Goal: Task Accomplishment & Management: Manage account settings

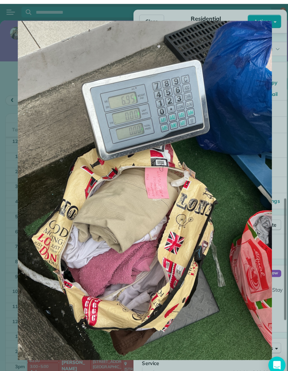
scroll to position [492, 0]
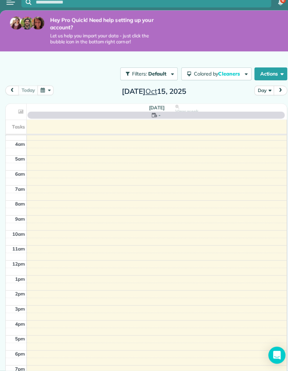
scroll to position [54, 0]
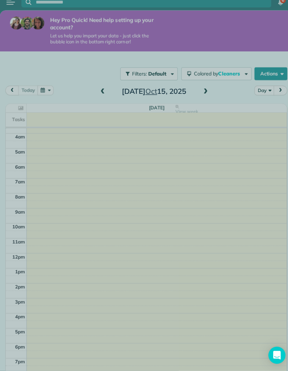
click at [99, 60] on div at bounding box center [144, 185] width 288 height 371
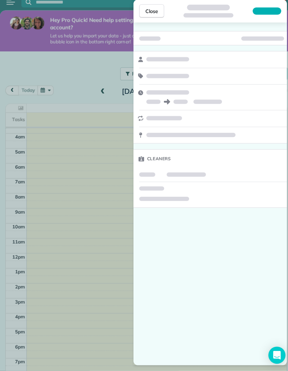
click at [101, 58] on div "Close Cleaners" at bounding box center [144, 185] width 288 height 371
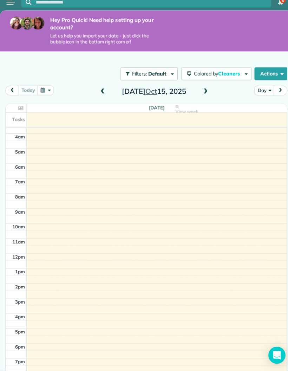
click at [100, 93] on span at bounding box center [101, 96] width 8 height 6
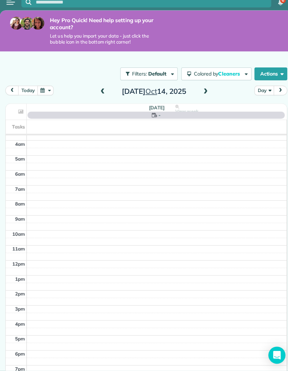
scroll to position [54, 0]
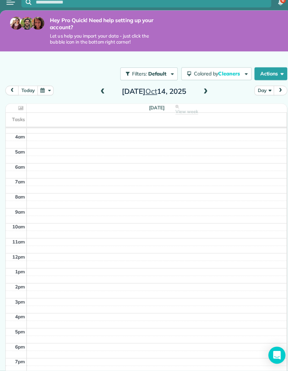
click at [100, 93] on span at bounding box center [101, 96] width 8 height 6
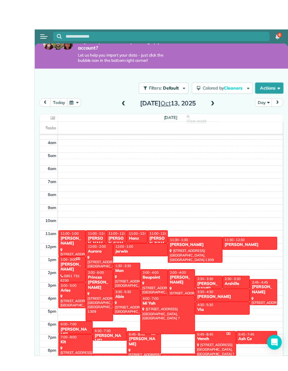
scroll to position [28, 0]
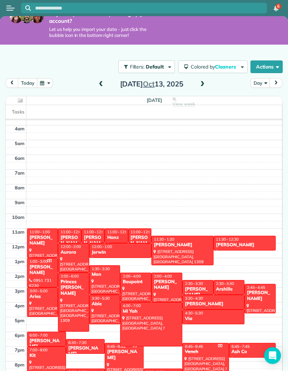
click at [98, 235] on div "[PERSON_NAME]" at bounding box center [93, 244] width 19 height 18
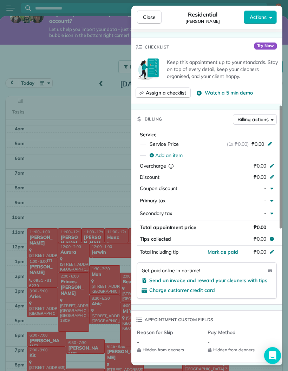
scroll to position [225, 0]
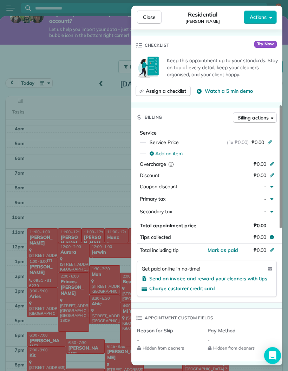
click at [229, 247] on span "Mark as paid" at bounding box center [222, 250] width 31 height 6
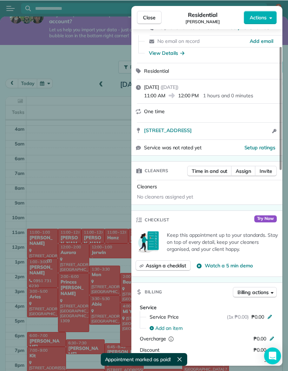
scroll to position [50, 0]
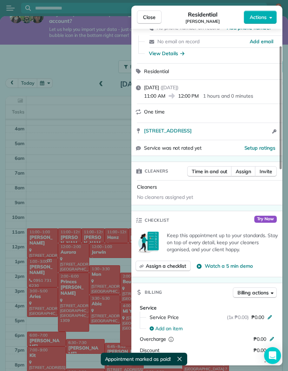
click at [156, 22] on button "Close" at bounding box center [149, 17] width 25 height 13
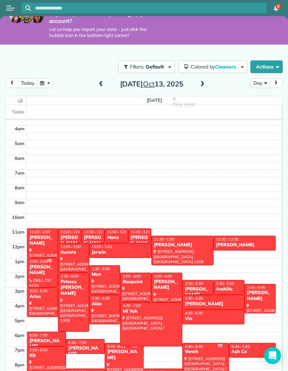
click at [136, 252] on div "Jerwin" at bounding box center [120, 252] width 58 height 6
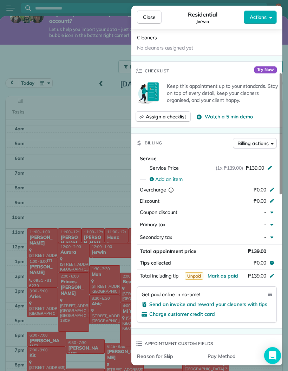
scroll to position [209, 0]
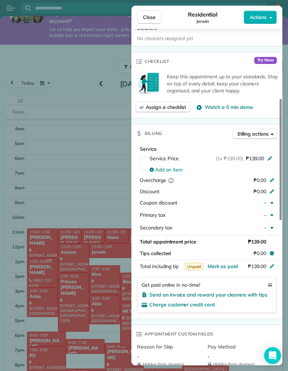
click at [273, 201] on icon "button" at bounding box center [272, 203] width 6 height 6
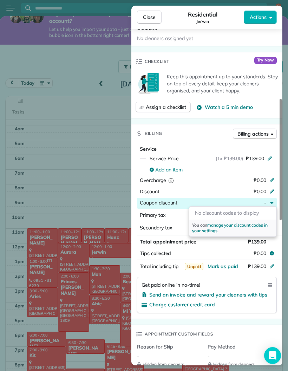
click at [271, 188] on icon at bounding box center [272, 191] width 6 height 6
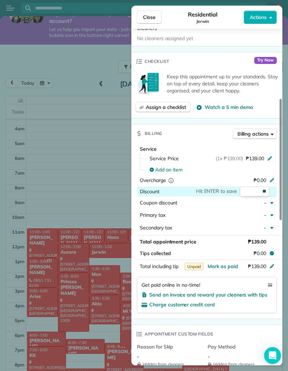
type input "*"
type input "**"
click at [217, 136] on div "Billing Billing actions" at bounding box center [206, 133] width 151 height 18
click at [275, 191] on div at bounding box center [273, 192] width 8 height 8
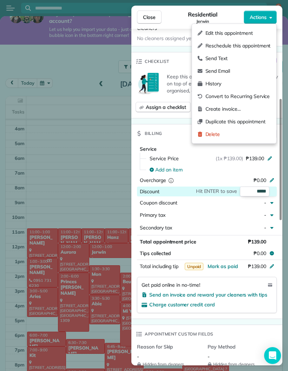
click at [255, 32] on span "Edit this appointment" at bounding box center [237, 32] width 65 height 7
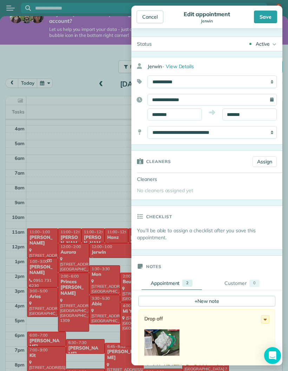
click at [153, 17] on div "Cancel" at bounding box center [150, 17] width 27 height 13
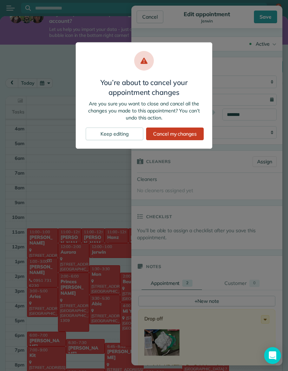
click at [189, 133] on div "Cancel my changes" at bounding box center [175, 133] width 58 height 13
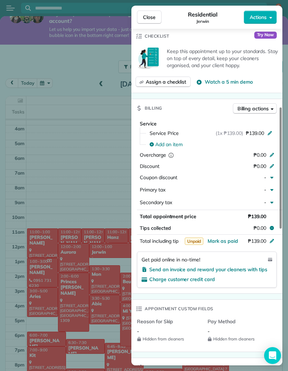
scroll to position [234, 0]
click at [273, 162] on icon at bounding box center [272, 165] width 6 height 6
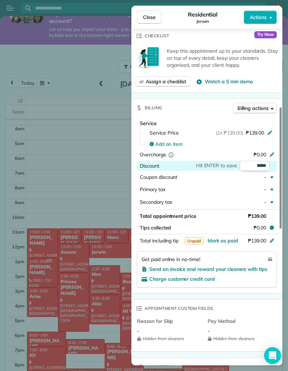
click at [249, 161] on input "*****" at bounding box center [254, 166] width 29 height 10
type input "**"
click at [259, 161] on input "**" at bounding box center [254, 166] width 29 height 10
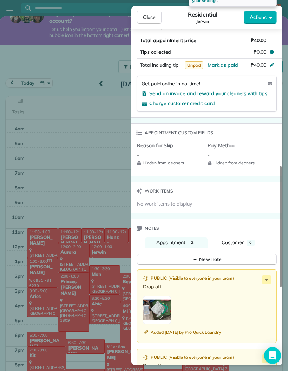
scroll to position [410, 0]
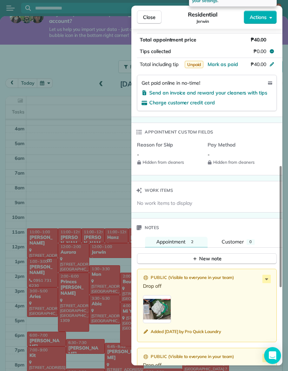
click at [223, 253] on button "New note" at bounding box center [207, 258] width 140 height 11
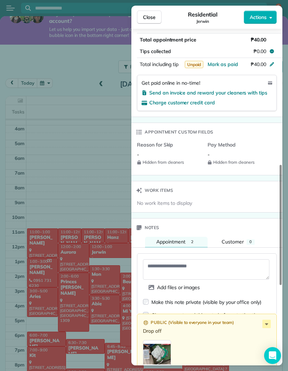
click at [223, 253] on div "Add files or images Make this note private (visible by your office only) Cleane…" at bounding box center [207, 311] width 140 height 116
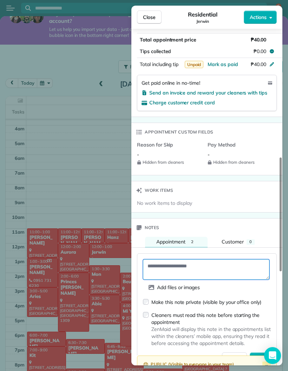
click at [225, 259] on textarea at bounding box center [206, 269] width 126 height 20
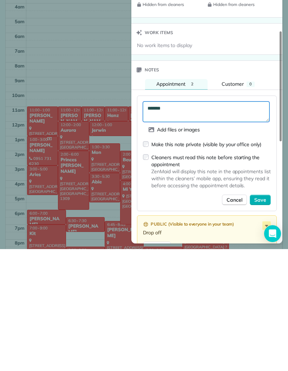
scroll to position [460, 0]
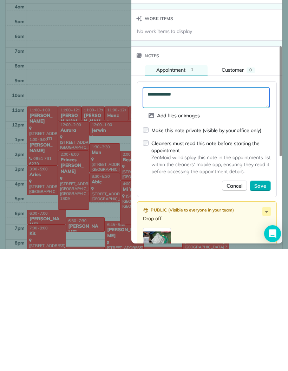
type textarea "**********"
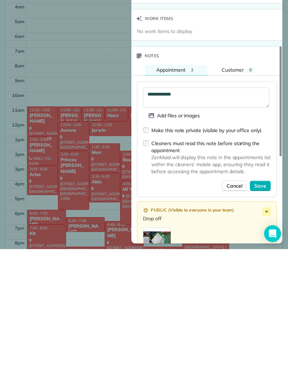
click at [258, 304] on span "Save" at bounding box center [260, 307] width 12 height 7
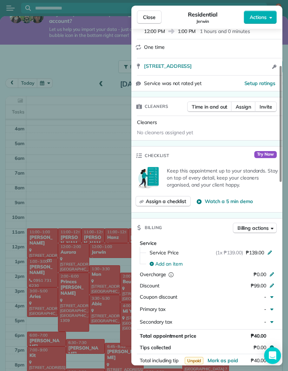
scroll to position [0, 0]
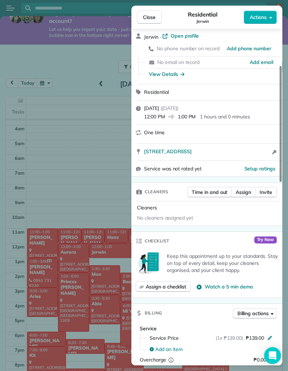
click at [146, 17] on span "Close" at bounding box center [149, 17] width 13 height 7
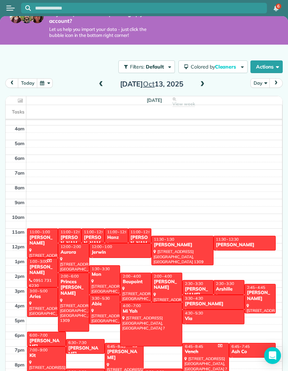
click at [230, 64] on span "Cleaners" at bounding box center [226, 67] width 22 height 6
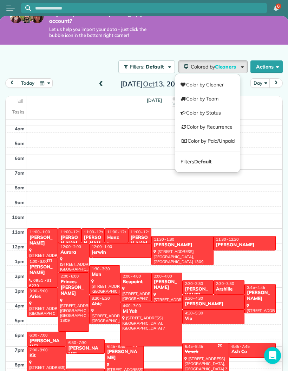
click at [222, 136] on link "Color by Paid/Unpaid" at bounding box center [207, 141] width 65 height 14
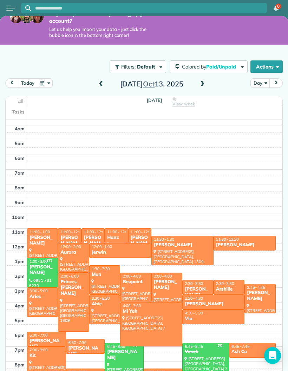
click at [102, 87] on span at bounding box center [101, 84] width 8 height 11
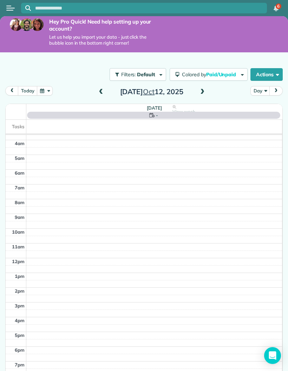
scroll to position [54, 0]
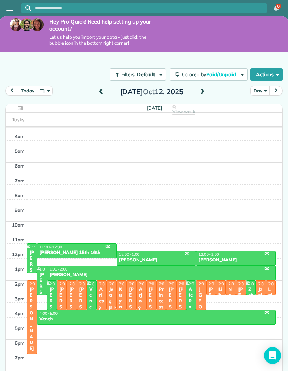
click at [198, 89] on span at bounding box center [202, 92] width 8 height 6
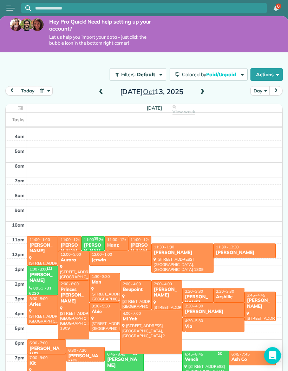
click at [131, 257] on div "Jerwin" at bounding box center [120, 260] width 58 height 6
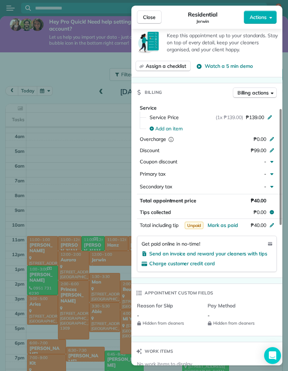
scroll to position [250, 0]
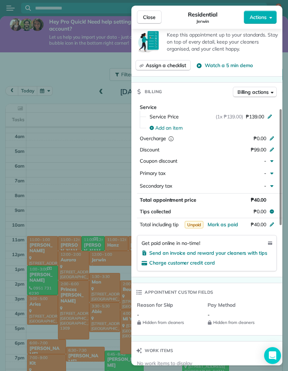
click at [263, 159] on div "-" at bounding box center [253, 161] width 31 height 8
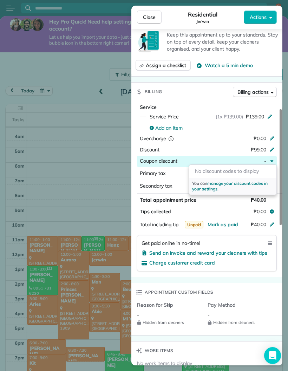
click at [223, 222] on span "Mark as paid" at bounding box center [222, 224] width 31 height 6
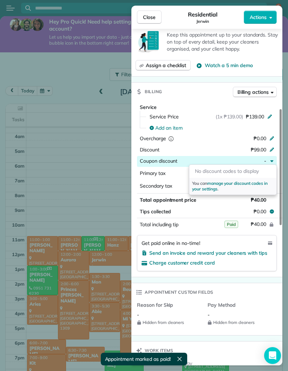
click at [149, 18] on span "Close" at bounding box center [149, 17] width 13 height 7
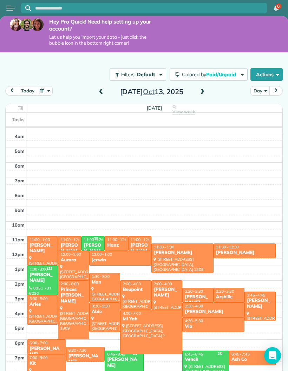
click at [101, 93] on span at bounding box center [101, 92] width 8 height 6
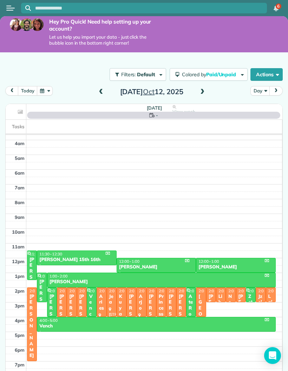
scroll to position [54, 0]
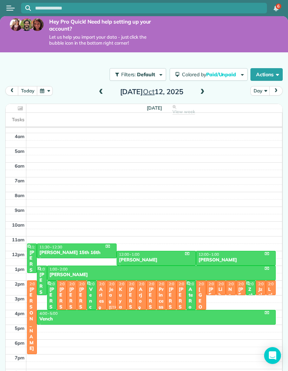
click at [205, 89] on span at bounding box center [202, 92] width 8 height 6
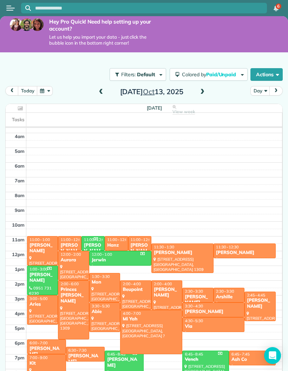
click at [107, 287] on div at bounding box center [105, 287] width 30 height 29
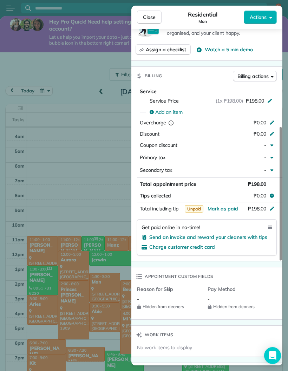
scroll to position [266, 0]
click at [225, 205] on span "Mark as paid" at bounding box center [222, 208] width 31 height 6
click at [151, 16] on span "Close" at bounding box center [149, 17] width 13 height 7
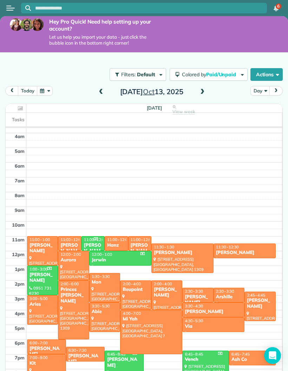
click at [136, 293] on div at bounding box center [135, 295] width 30 height 29
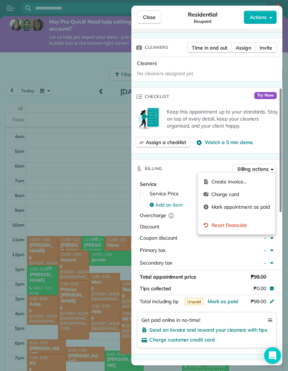
scroll to position [197, 0]
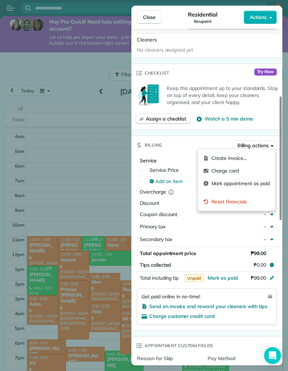
click at [223, 276] on span "Mark as paid" at bounding box center [222, 278] width 31 height 6
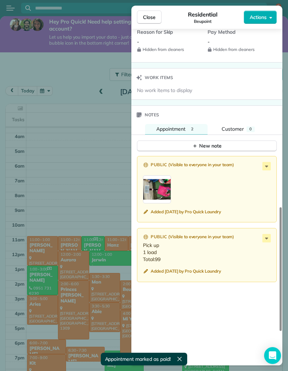
scroll to position [523, 0]
click at [221, 145] on div "New note" at bounding box center [206, 145] width 29 height 7
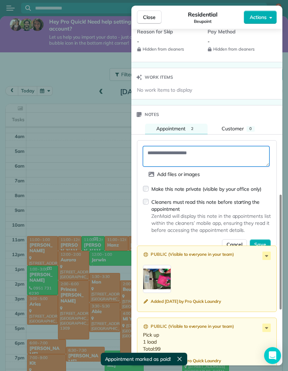
click at [209, 154] on textarea at bounding box center [206, 156] width 126 height 20
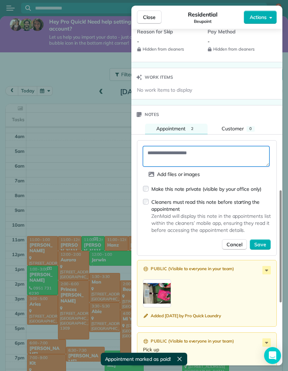
type textarea "*"
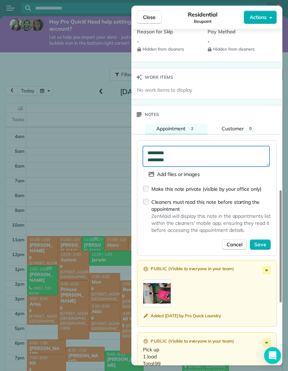
type textarea "********* *********"
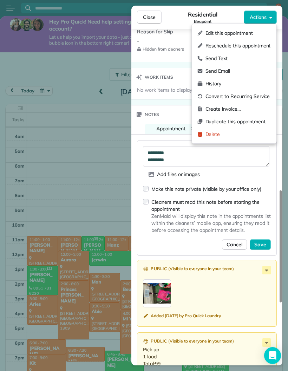
click at [221, 216] on span "ZenMaid will display this note in the appointments list within the cleaners’ mo…" at bounding box center [210, 222] width 119 height 21
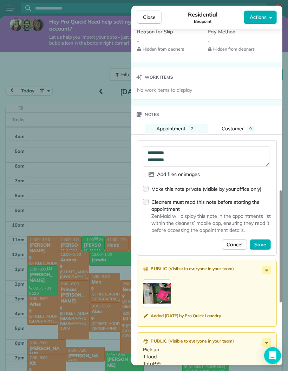
click at [261, 241] on span "Save" at bounding box center [260, 244] width 12 height 7
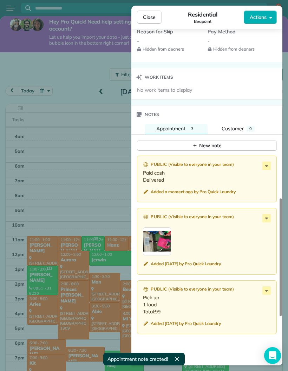
click at [149, 23] on button "Close" at bounding box center [149, 17] width 25 height 13
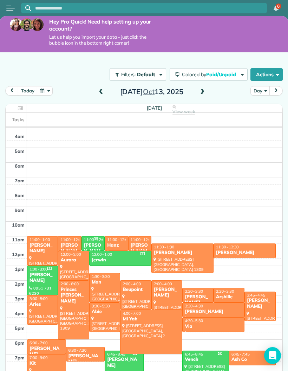
click at [104, 284] on div "Mon" at bounding box center [104, 282] width 27 height 6
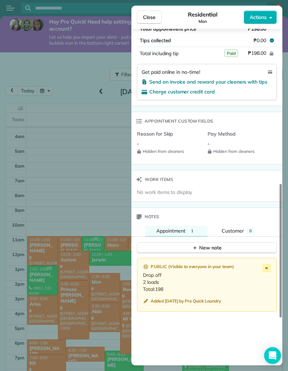
scroll to position [421, 0]
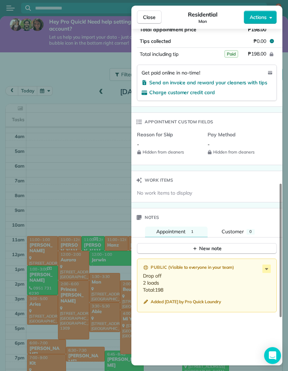
click at [218, 245] on div "New note" at bounding box center [206, 248] width 29 height 7
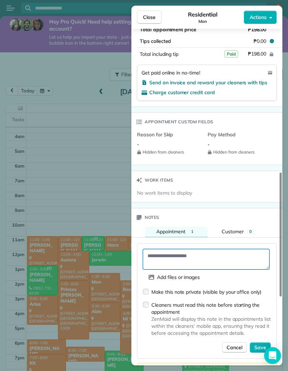
click at [206, 256] on textarea at bounding box center [206, 259] width 126 height 20
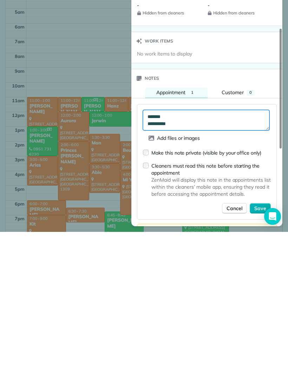
type textarea "******* *********"
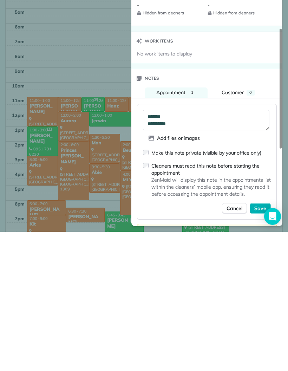
click at [260, 344] on span "Save" at bounding box center [260, 347] width 12 height 7
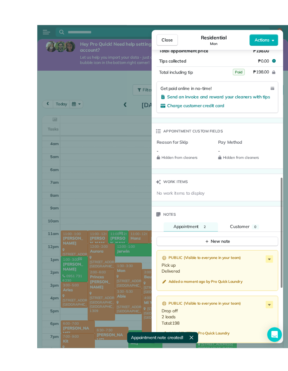
scroll to position [13, 0]
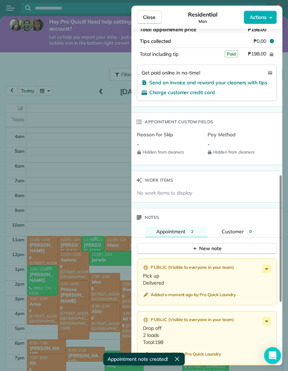
click at [154, 14] on span "Close" at bounding box center [149, 17] width 13 height 7
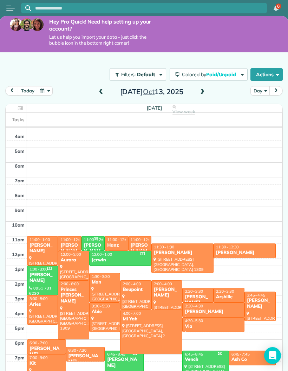
click at [46, 301] on div "Aries" at bounding box center [42, 304] width 27 height 6
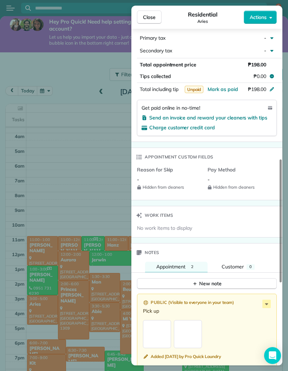
scroll to position [385, 0]
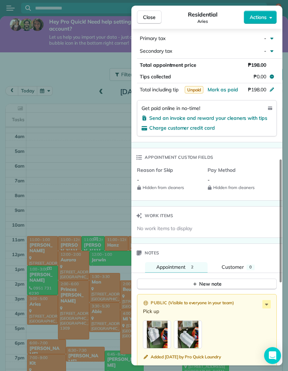
click at [235, 278] on button "New note" at bounding box center [207, 283] width 140 height 11
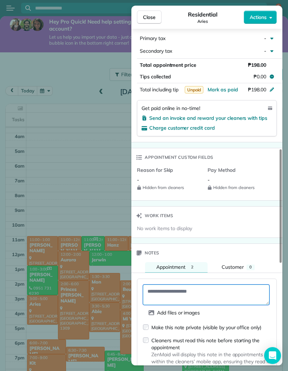
click at [218, 284] on textarea at bounding box center [206, 294] width 126 height 20
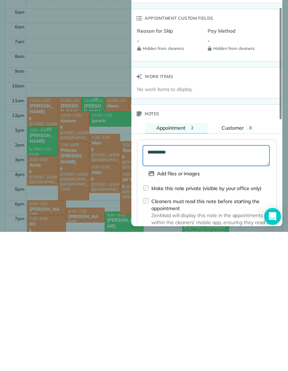
type textarea "*********"
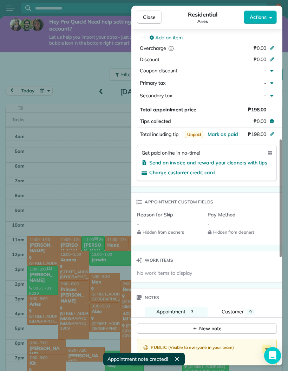
scroll to position [0, 0]
click at [154, 19] on span "Close" at bounding box center [149, 17] width 13 height 7
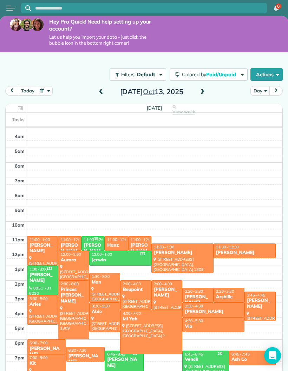
click at [204, 309] on div "[PERSON_NAME]" at bounding box center [213, 312] width 58 height 6
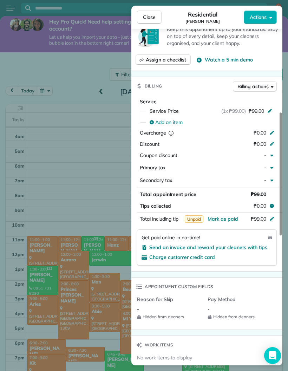
scroll to position [256, 0]
click at [232, 215] on span "Mark as paid" at bounding box center [222, 218] width 31 height 6
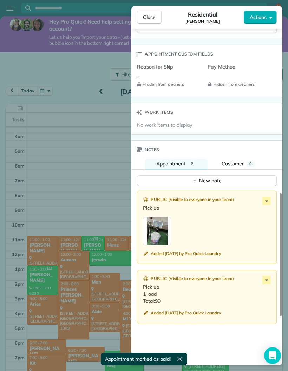
scroll to position [490, 0]
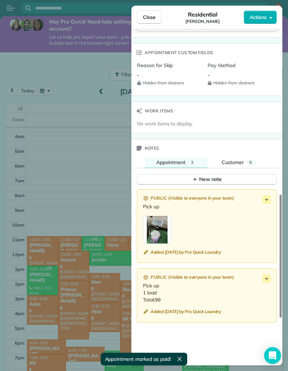
click at [234, 178] on button "New note" at bounding box center [207, 179] width 140 height 11
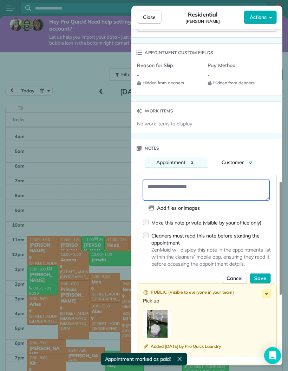
click at [219, 189] on textarea at bounding box center [206, 190] width 126 height 20
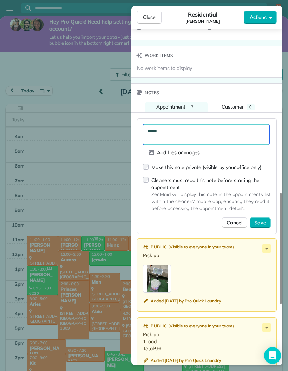
scroll to position [546, 0]
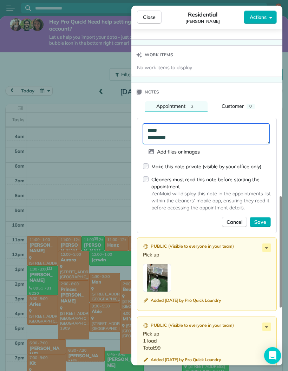
type textarea "***** *********"
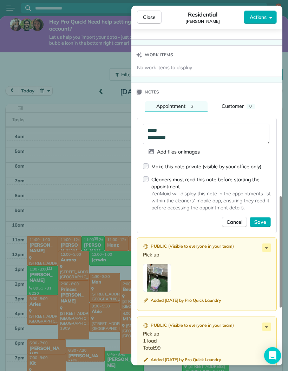
click at [258, 218] on span "Save" at bounding box center [260, 221] width 12 height 7
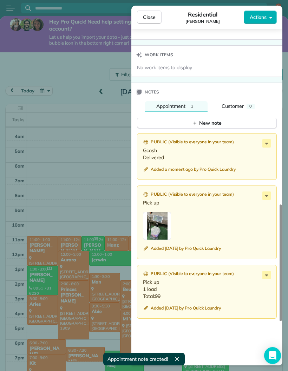
click at [152, 18] on span "Close" at bounding box center [149, 17] width 13 height 7
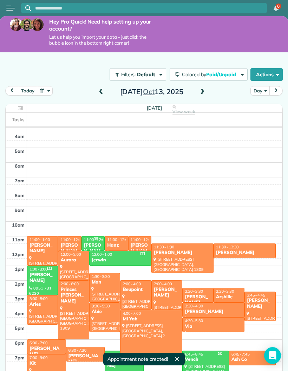
click at [202, 323] on div "Via" at bounding box center [213, 326] width 58 height 6
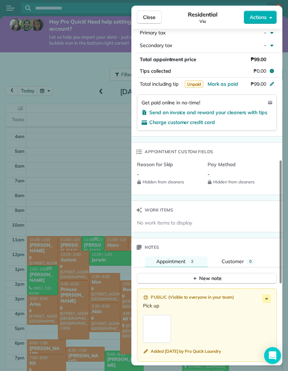
scroll to position [393, 0]
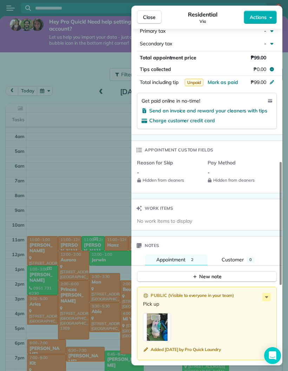
click at [202, 273] on div "New note" at bounding box center [206, 276] width 29 height 7
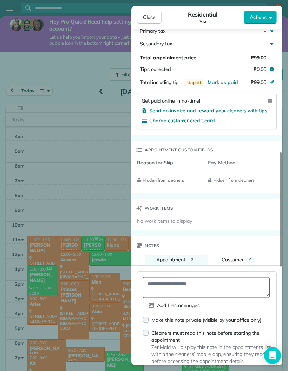
click at [185, 284] on textarea at bounding box center [206, 287] width 126 height 20
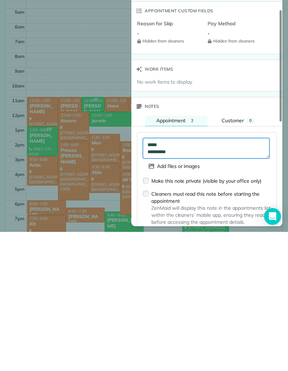
type textarea "***** *********"
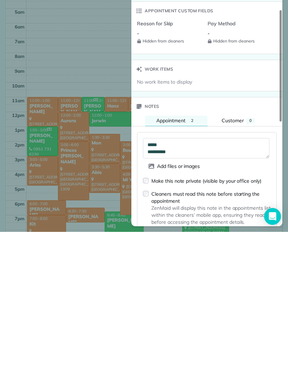
click at [254, 370] on button "Save" at bounding box center [260, 375] width 21 height 11
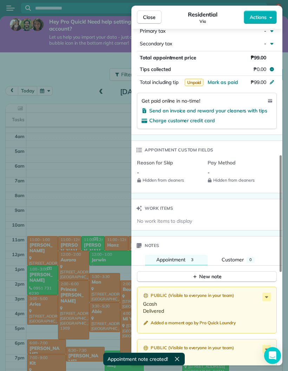
click at [228, 79] on span "Mark as paid" at bounding box center [222, 82] width 31 height 6
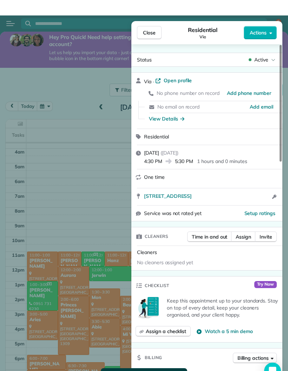
scroll to position [0, 0]
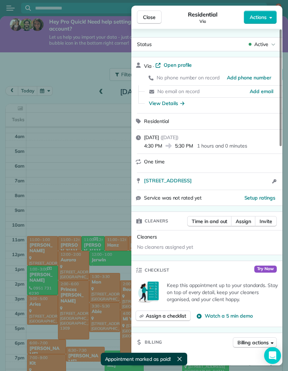
click at [151, 18] on span "Close" at bounding box center [149, 17] width 13 height 7
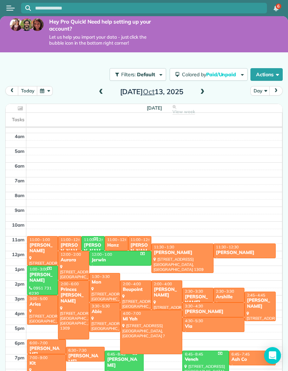
click at [219, 309] on div "[PERSON_NAME]" at bounding box center [213, 312] width 58 height 6
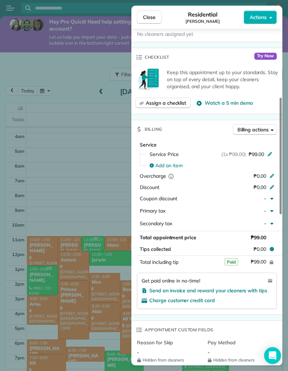
scroll to position [213, 0]
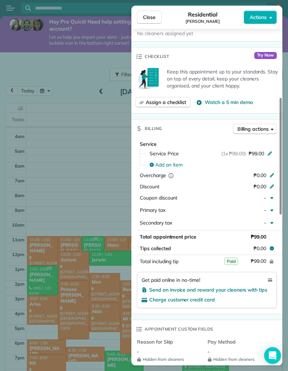
click at [150, 22] on button "Close" at bounding box center [149, 17] width 25 height 13
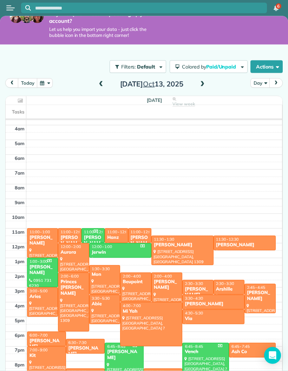
scroll to position [28, 0]
click at [167, 370] on div "Jzel" at bounding box center [163, 378] width 35 height 6
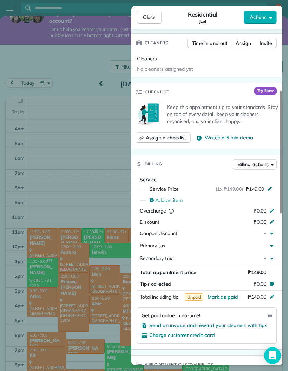
scroll to position [183, 0]
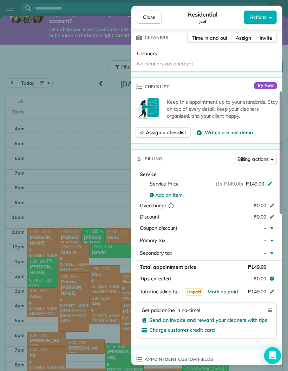
click at [226, 288] on span "Mark as paid" at bounding box center [222, 291] width 31 height 6
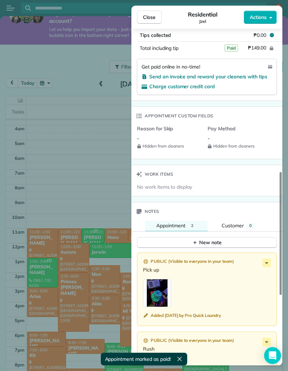
scroll to position [433, 0]
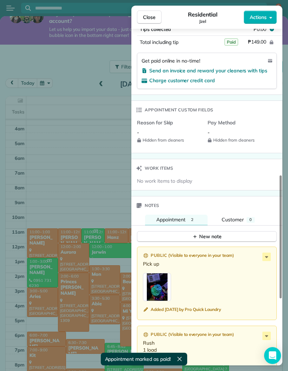
click at [248, 231] on button "New note" at bounding box center [207, 236] width 140 height 11
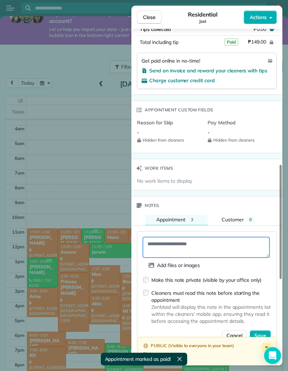
click at [211, 237] on textarea at bounding box center [206, 247] width 126 height 20
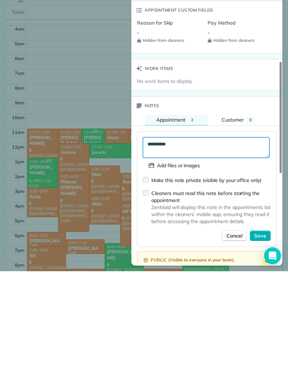
type textarea "*********"
click at [259, 332] on span "Save" at bounding box center [260, 335] width 12 height 7
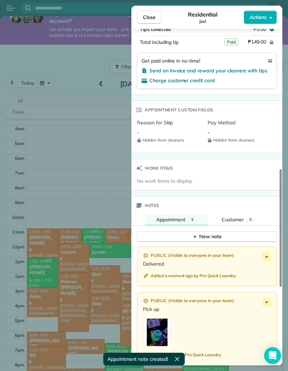
scroll to position [0, 0]
click at [153, 19] on span "Close" at bounding box center [149, 17] width 13 height 7
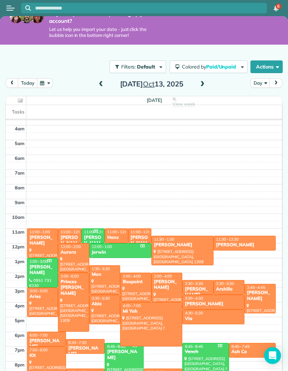
click at [250, 350] on div "Ash Co" at bounding box center [252, 352] width 42 height 6
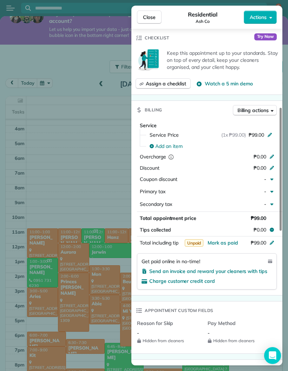
scroll to position [237, 0]
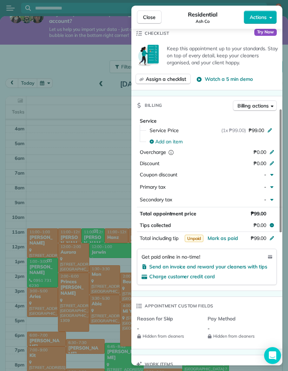
click at [231, 236] on span "Mark as paid" at bounding box center [222, 238] width 31 height 6
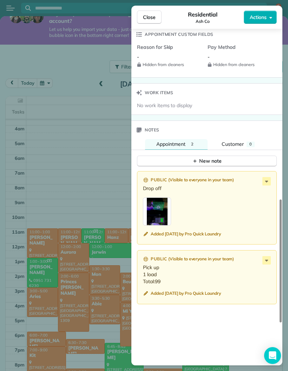
scroll to position [513, 0]
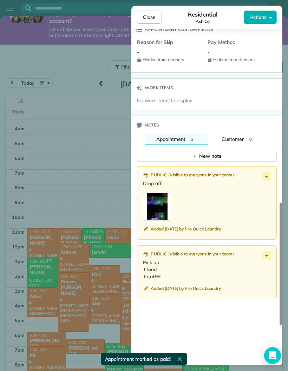
click at [232, 151] on button "New note" at bounding box center [207, 156] width 140 height 11
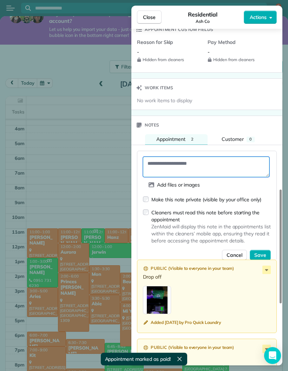
click at [217, 163] on textarea at bounding box center [206, 167] width 126 height 20
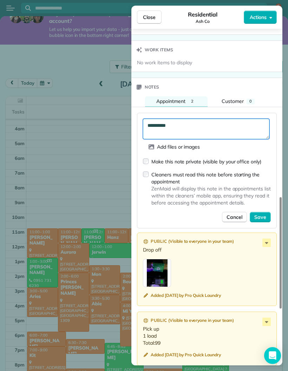
scroll to position [552, 0]
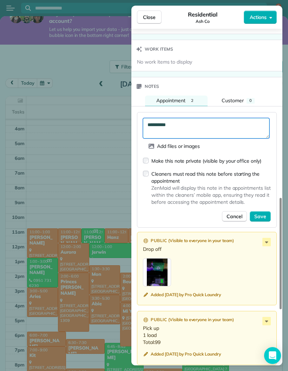
type textarea "*********"
click at [257, 213] on span "Save" at bounding box center [260, 216] width 12 height 7
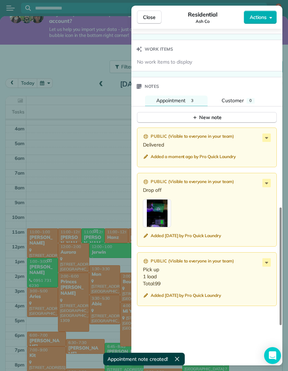
click at [146, 21] on button "Close" at bounding box center [149, 17] width 25 height 13
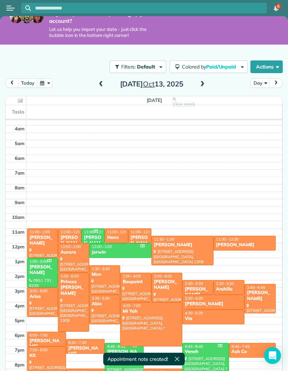
click at [240, 64] on span "button" at bounding box center [240, 66] width 5 height 5
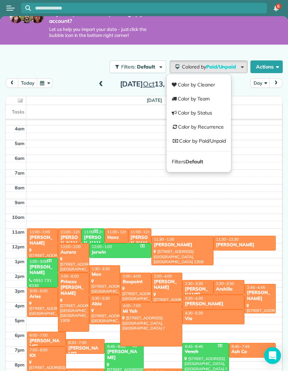
click at [216, 142] on link "Color by Paid/Unpaid" at bounding box center [198, 141] width 65 height 14
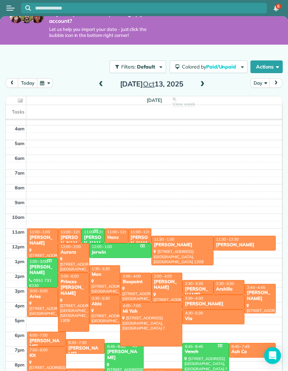
click at [205, 84] on span at bounding box center [202, 84] width 8 height 6
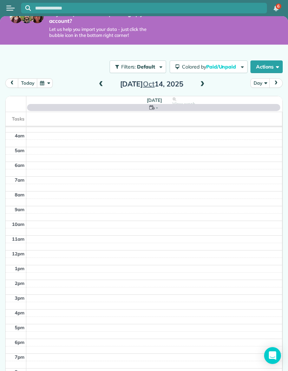
scroll to position [4, 0]
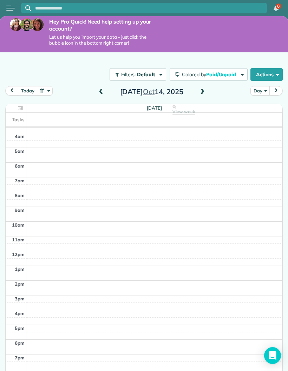
click at [98, 90] on span at bounding box center [101, 92] width 8 height 6
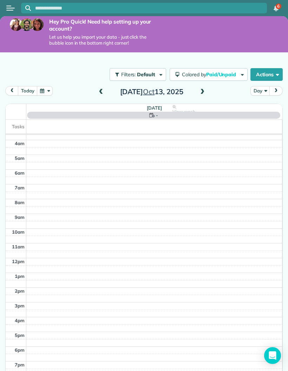
click at [235, 74] on span "Paid/Unpaid" at bounding box center [221, 74] width 31 height 6
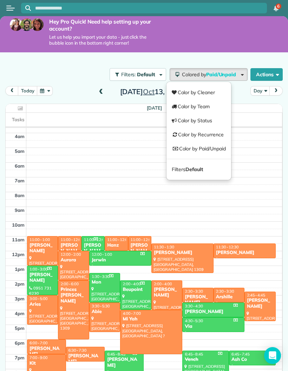
click at [219, 150] on link "Color by Paid/Unpaid" at bounding box center [198, 148] width 65 height 14
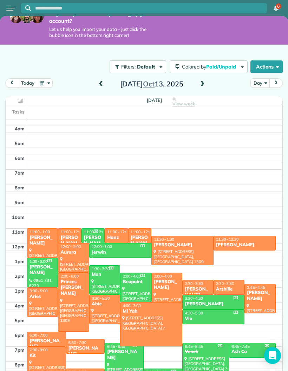
click at [187, 349] on div "Vench" at bounding box center [205, 352] width 42 height 6
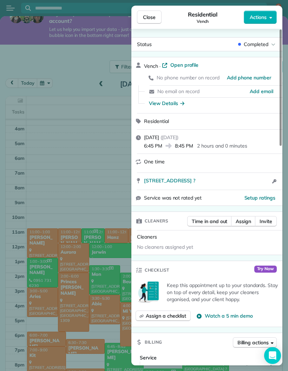
click at [63, 50] on div "Close Residential Vench Actions Status Completed Vench · Open profile No phone …" at bounding box center [144, 185] width 288 height 371
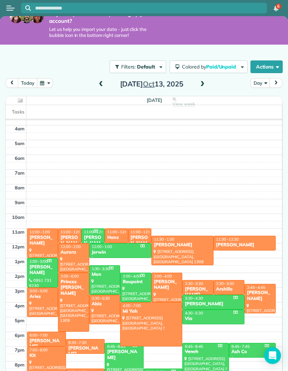
click at [99, 79] on span at bounding box center [101, 84] width 8 height 11
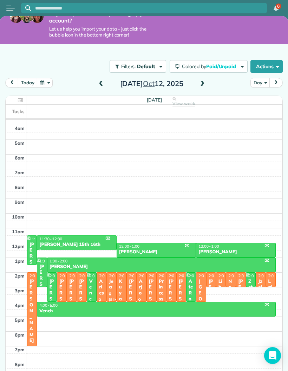
scroll to position [12, 0]
